Goal: Information Seeking & Learning: Compare options

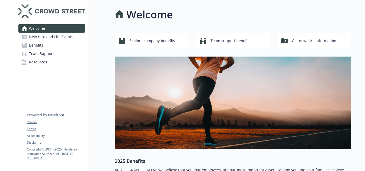
click at [40, 43] on span "Benefits" at bounding box center [36, 45] width 14 height 8
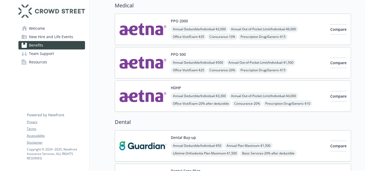
scroll to position [41, 0]
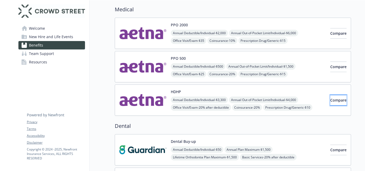
click at [332, 100] on span "Compare" at bounding box center [339, 100] width 16 height 5
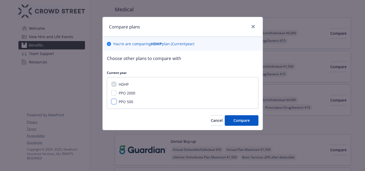
click at [112, 103] on input "PPO 500" at bounding box center [113, 101] width 5 height 5
click at [112, 101] on input "PPO 500" at bounding box center [113, 101] width 5 height 5
checkbox input "false"
click at [114, 92] on input "PPO 2000" at bounding box center [113, 92] width 5 height 5
checkbox input "true"
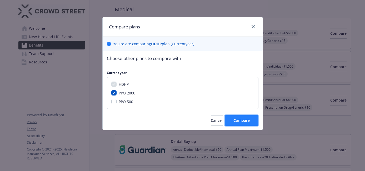
click at [245, 119] on span "Compare" at bounding box center [242, 120] width 16 height 5
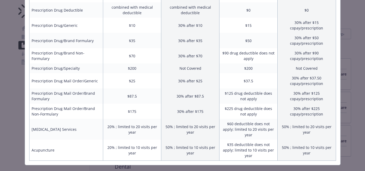
scroll to position [0, 0]
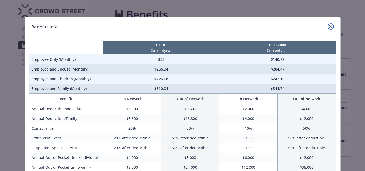
click at [331, 26] on icon "close" at bounding box center [331, 26] width 3 height 3
